Goal: Task Accomplishment & Management: Complete application form

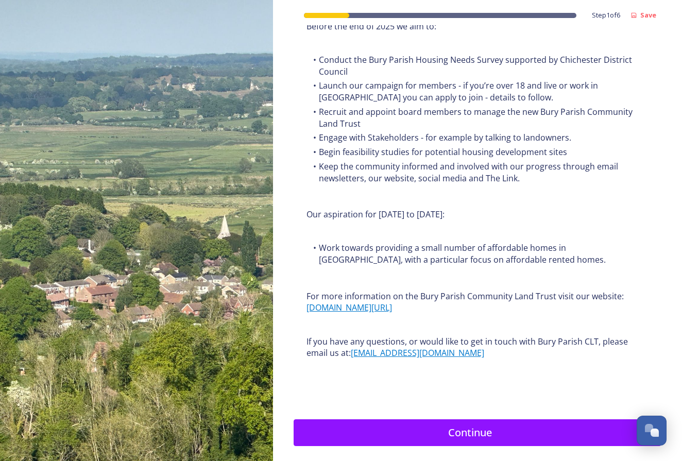
scroll to position [1134, 0]
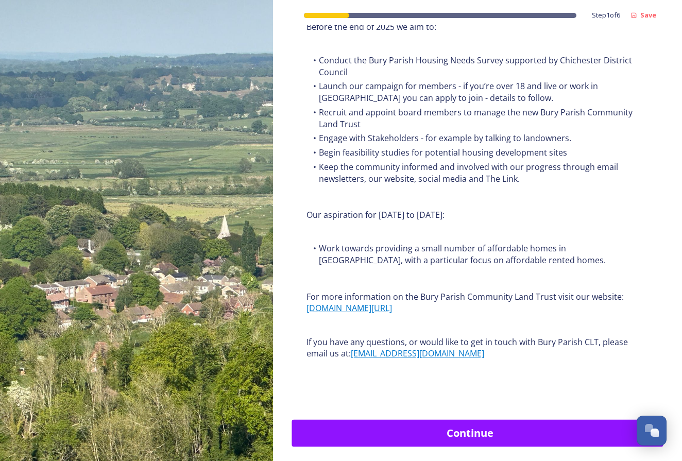
click at [421, 425] on div "Continue" at bounding box center [469, 432] width 345 height 15
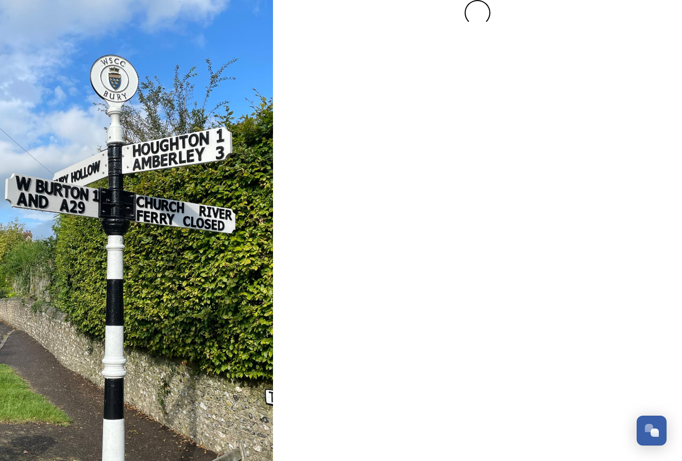
scroll to position [0, 0]
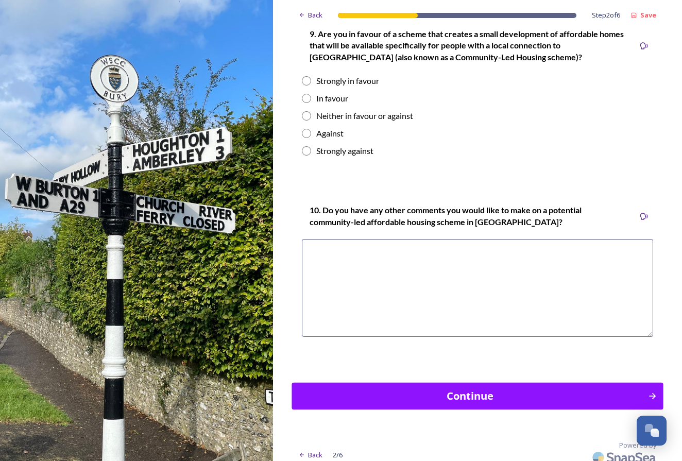
scroll to position [1426, 0]
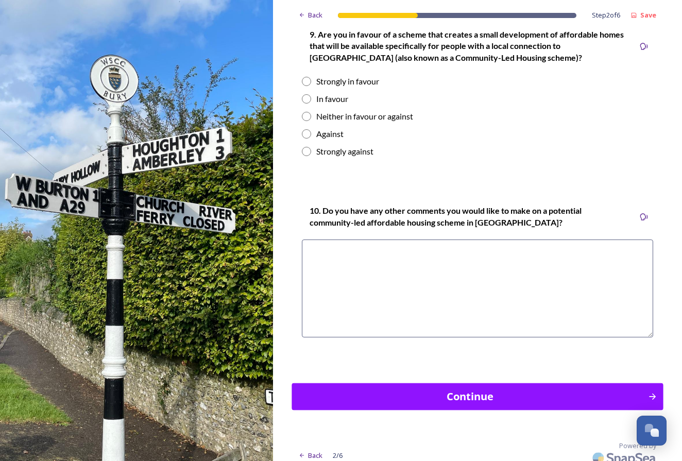
click at [421, 389] on div "Continue" at bounding box center [469, 396] width 345 height 15
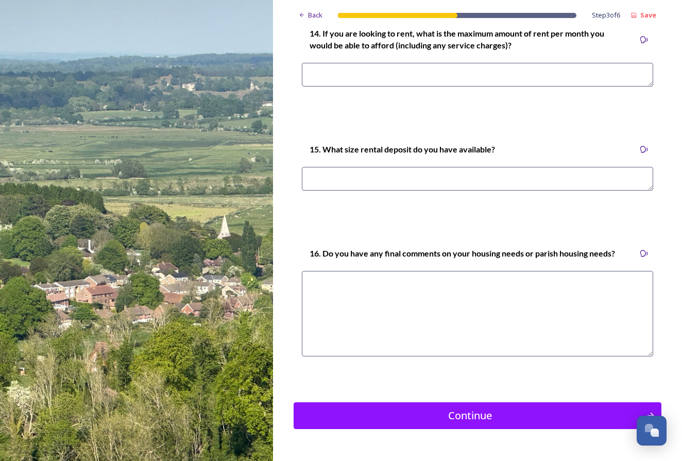
scroll to position [2937, 0]
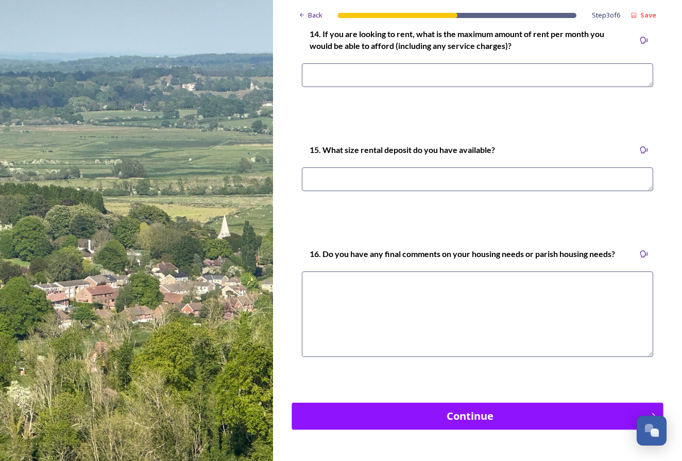
click at [422, 408] on div "Continue" at bounding box center [469, 415] width 345 height 15
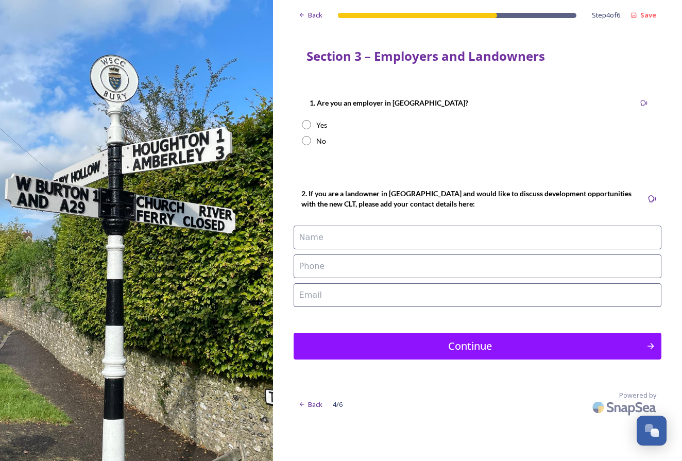
click at [306, 123] on input "radio" at bounding box center [306, 124] width 9 height 9
radio input "true"
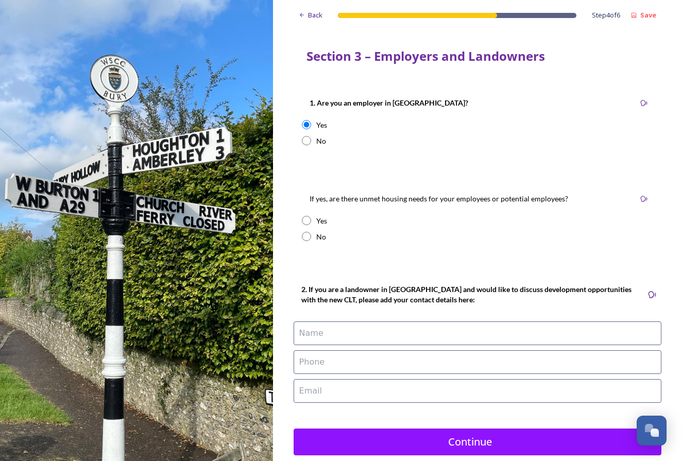
click at [305, 219] on input "radio" at bounding box center [306, 220] width 9 height 9
radio input "true"
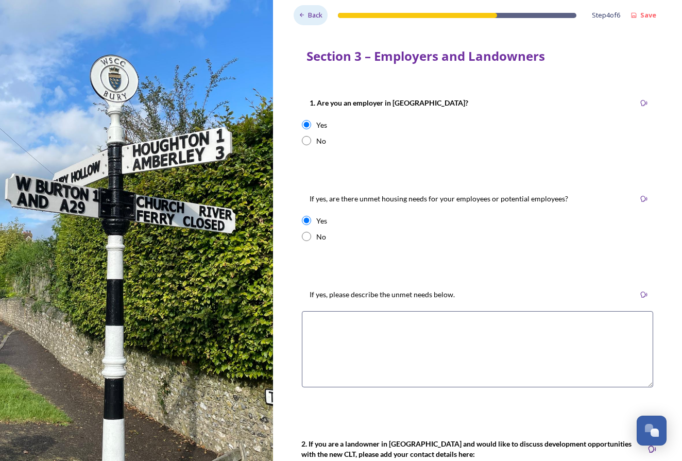
click at [315, 15] on span "Back" at bounding box center [315, 15] width 14 height 10
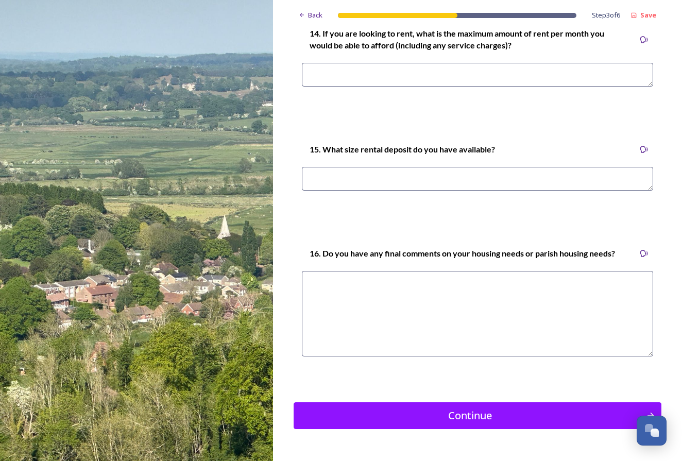
scroll to position [2937, 0]
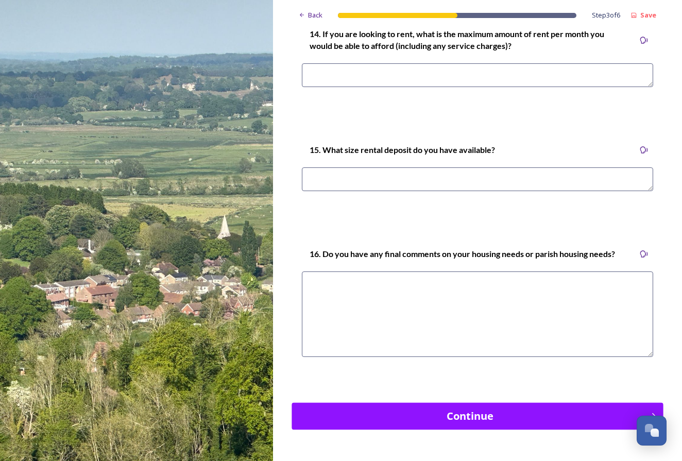
click at [653, 411] on icon "Continue" at bounding box center [652, 416] width 10 height 10
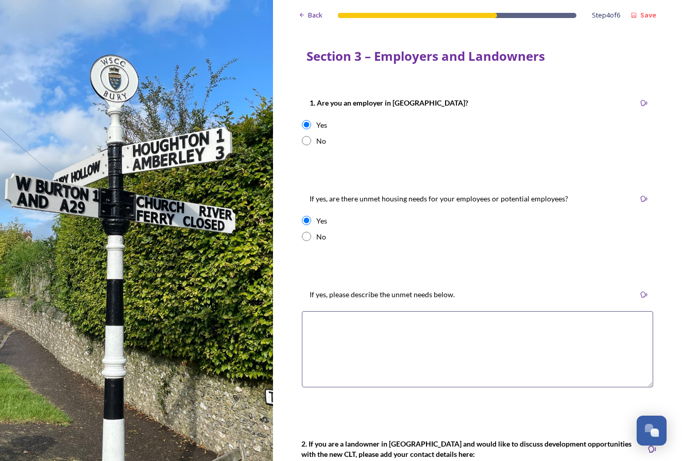
click at [332, 325] on textarea at bounding box center [477, 349] width 351 height 76
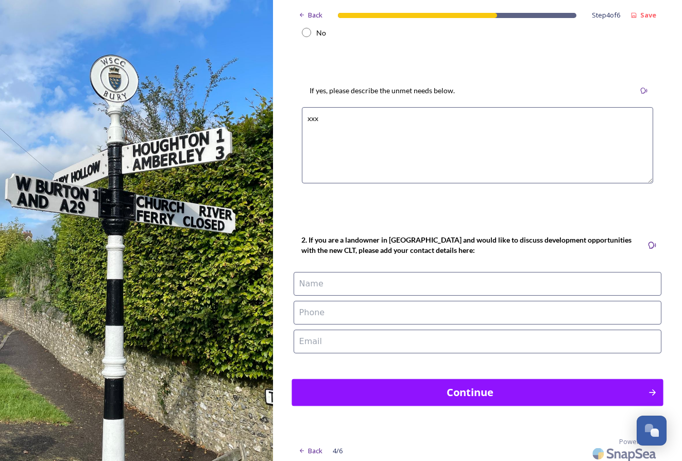
scroll to position [203, 0]
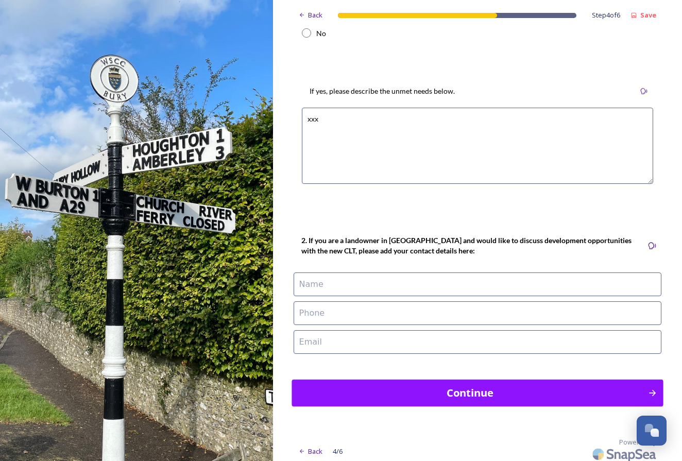
type textarea "xxx"
click at [493, 392] on div "Continue" at bounding box center [469, 392] width 345 height 15
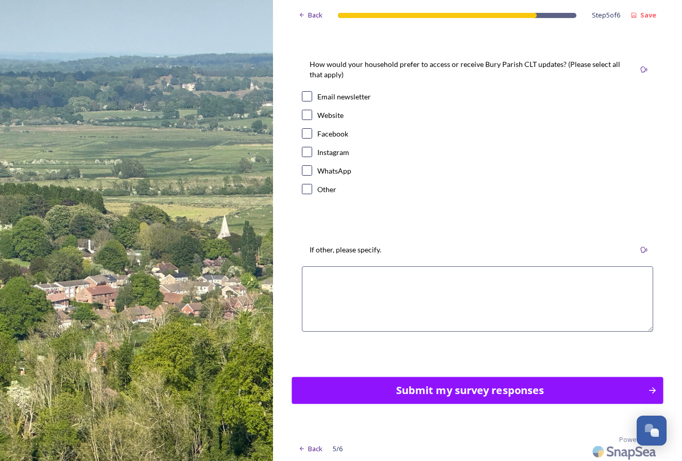
scroll to position [0, 0]
